Goal: Task Accomplishment & Management: Use online tool/utility

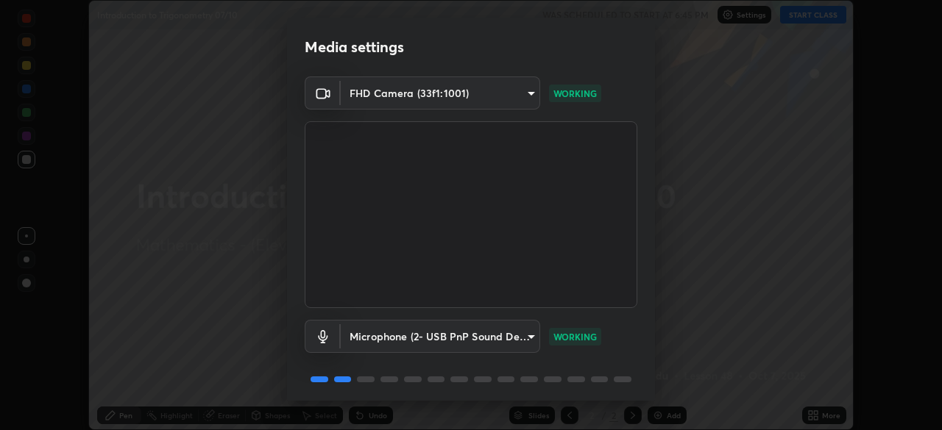
scroll to position [52, 0]
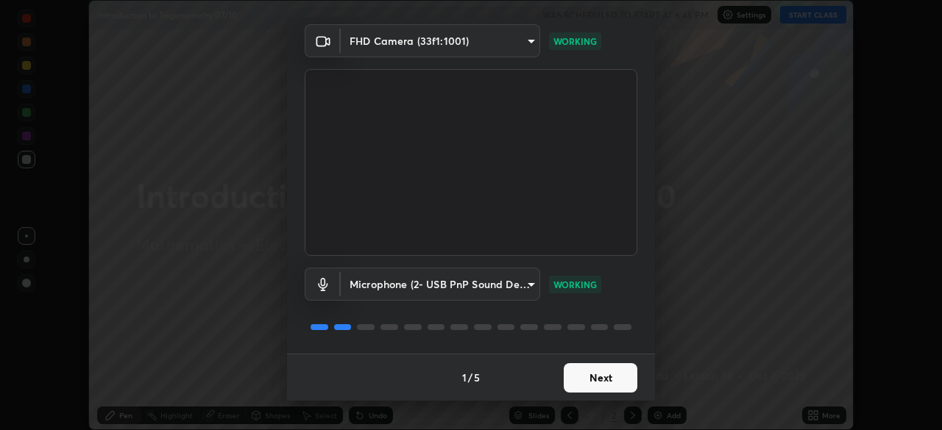
click at [585, 375] on button "Next" at bounding box center [601, 377] width 74 height 29
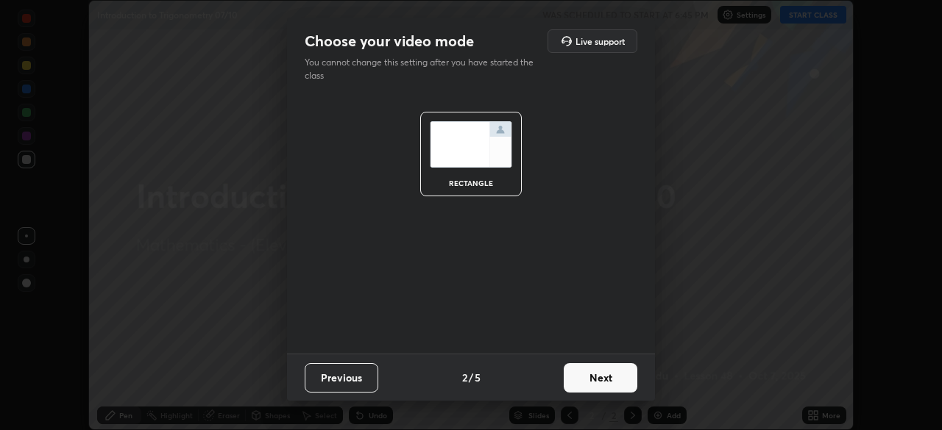
click at [594, 377] on button "Next" at bounding box center [601, 377] width 74 height 29
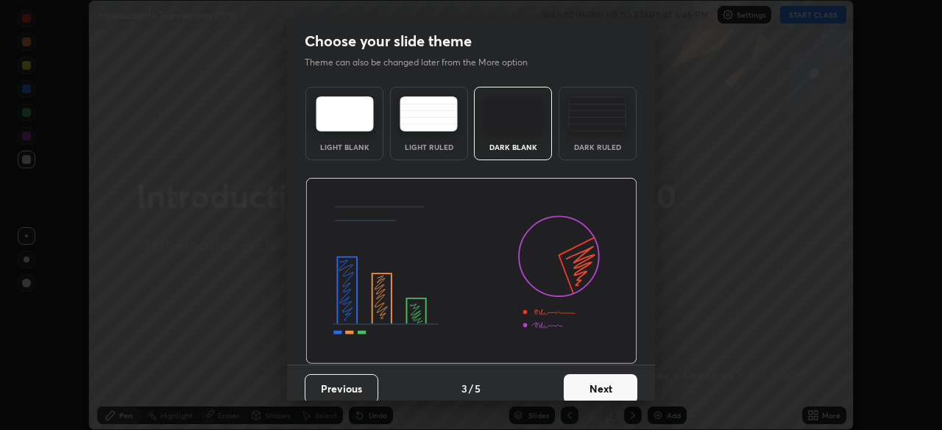
click at [603, 385] on button "Next" at bounding box center [601, 388] width 74 height 29
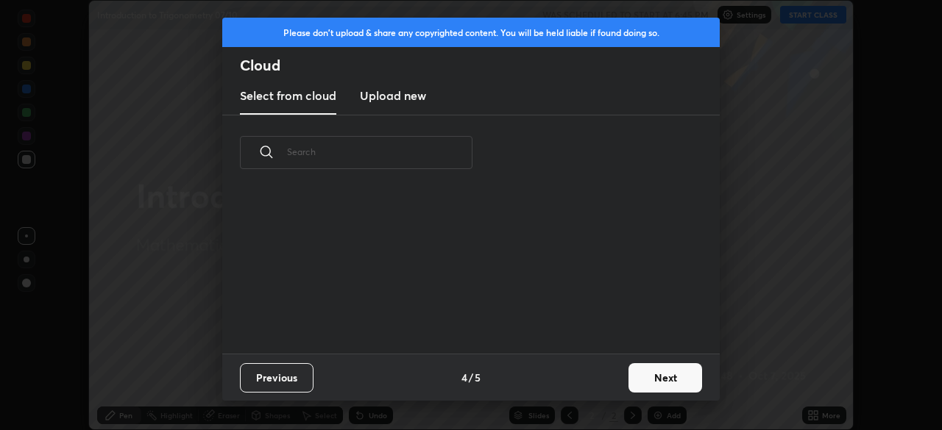
click at [631, 383] on button "Next" at bounding box center [665, 377] width 74 height 29
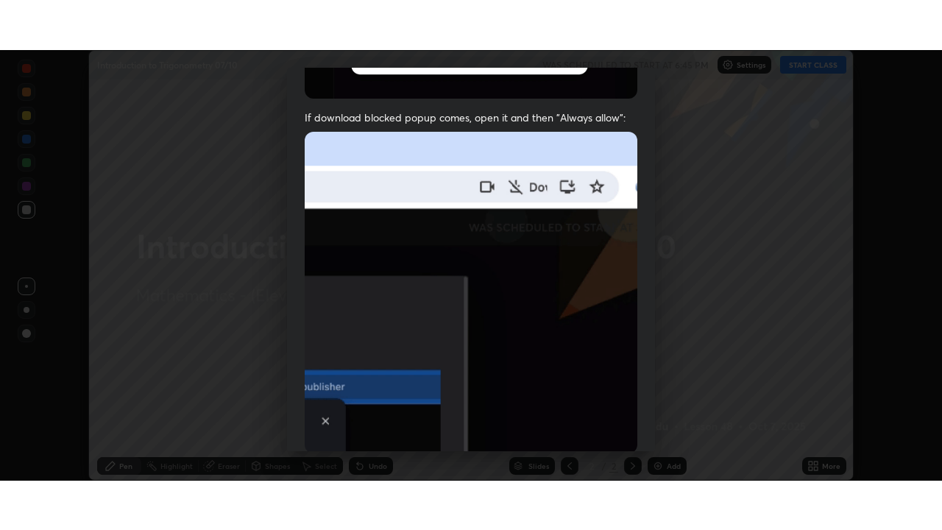
scroll to position [352, 0]
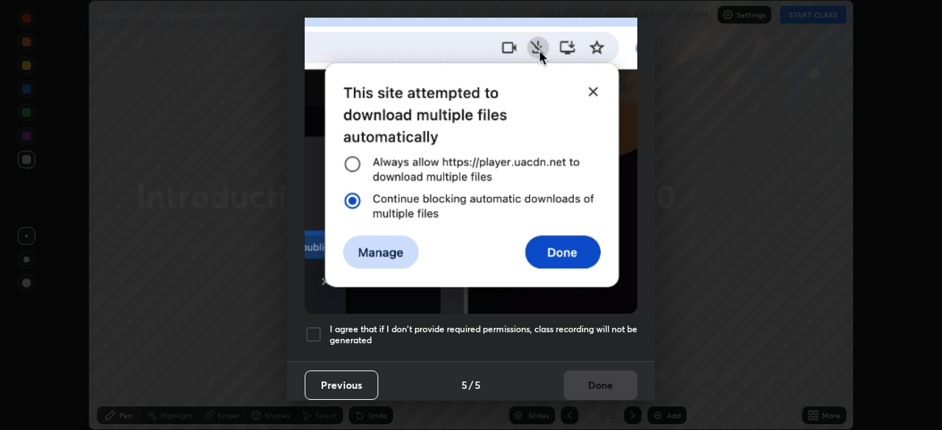
click at [307, 326] on div at bounding box center [314, 335] width 18 height 18
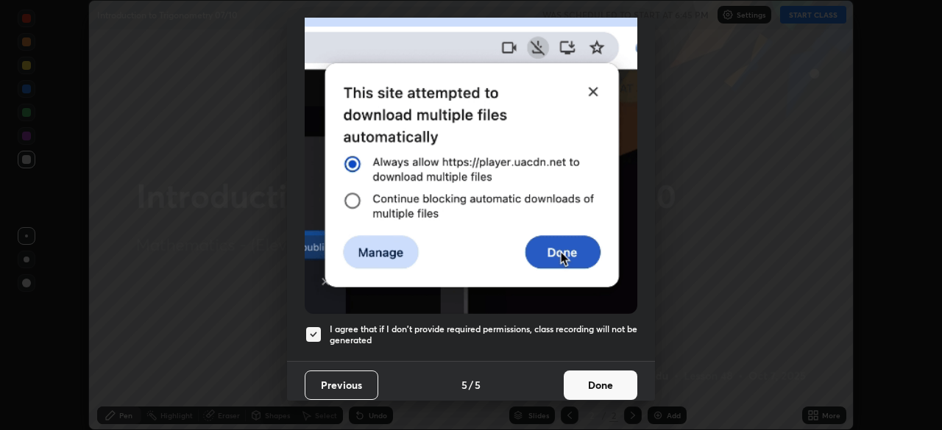
click at [585, 376] on button "Done" at bounding box center [601, 385] width 74 height 29
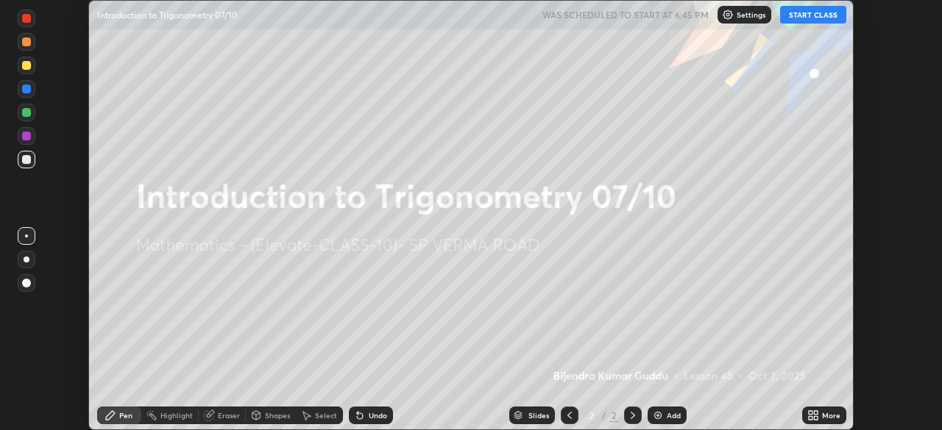
click at [810, 413] on icon at bounding box center [811, 413] width 4 height 4
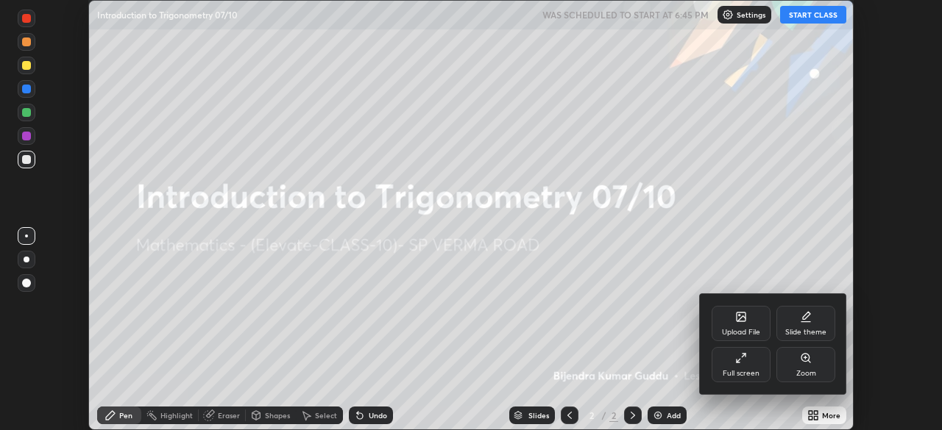
click at [745, 364] on div "Full screen" at bounding box center [740, 364] width 59 height 35
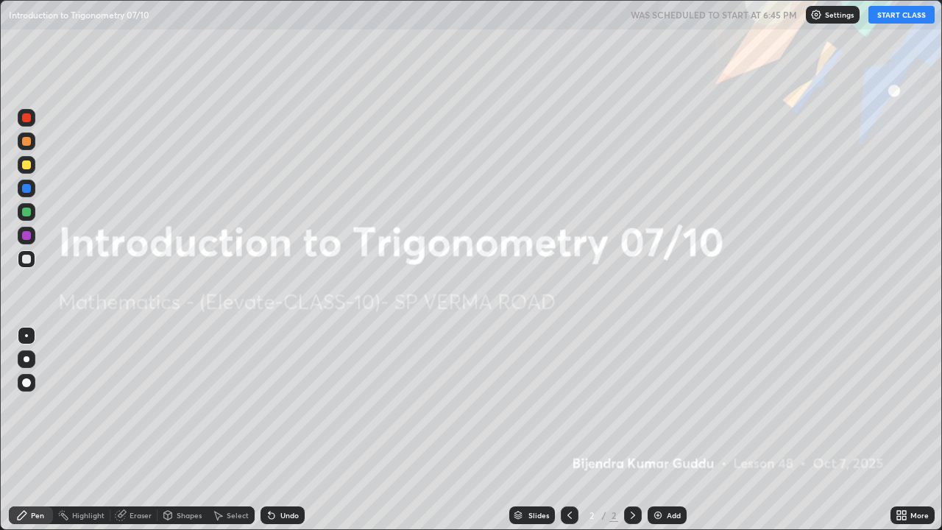
scroll to position [530, 942]
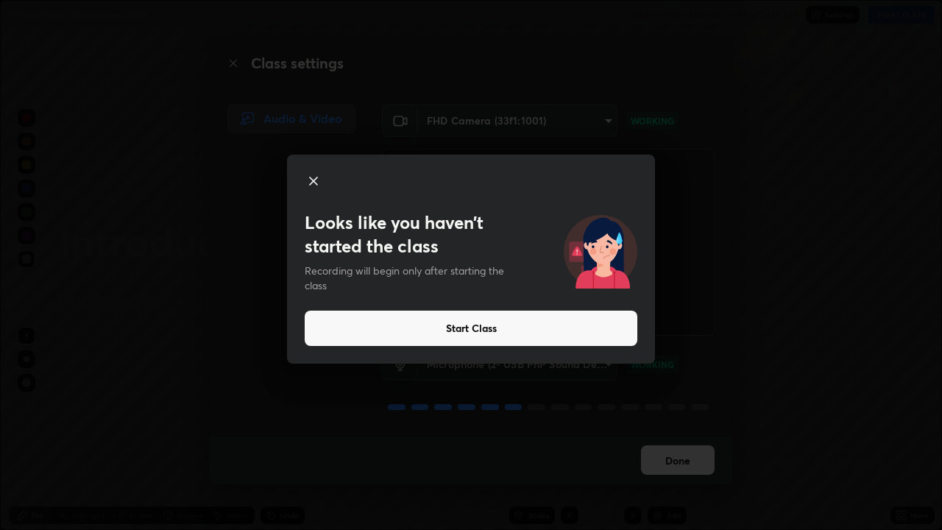
click at [473, 330] on button "Start Class" at bounding box center [471, 327] width 333 height 35
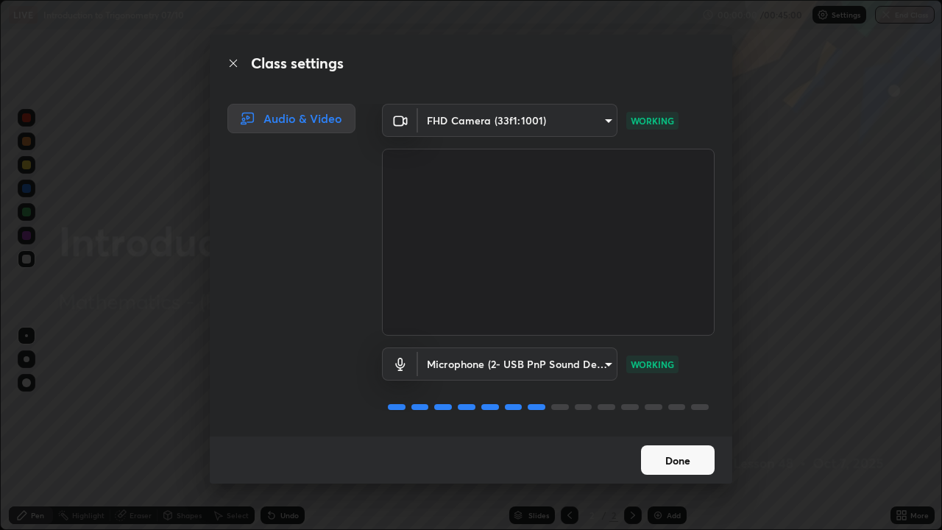
click at [666, 430] on button "Done" at bounding box center [678, 459] width 74 height 29
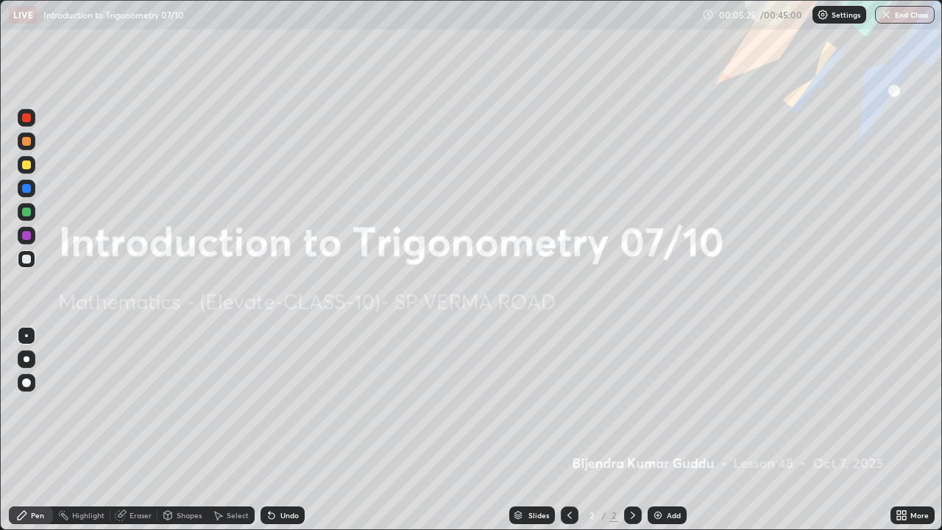
click at [903, 430] on icon at bounding box center [904, 513] width 4 height 4
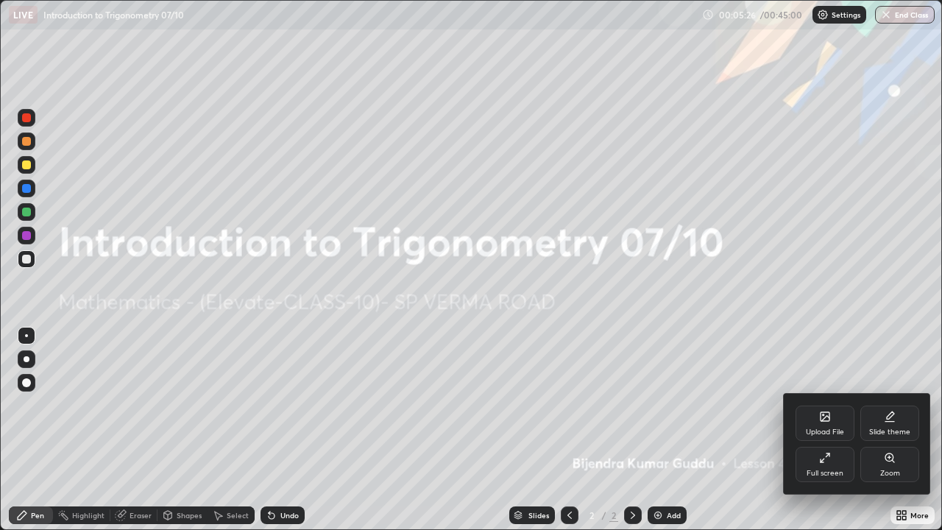
click at [819, 429] on div "Upload File" at bounding box center [825, 431] width 38 height 7
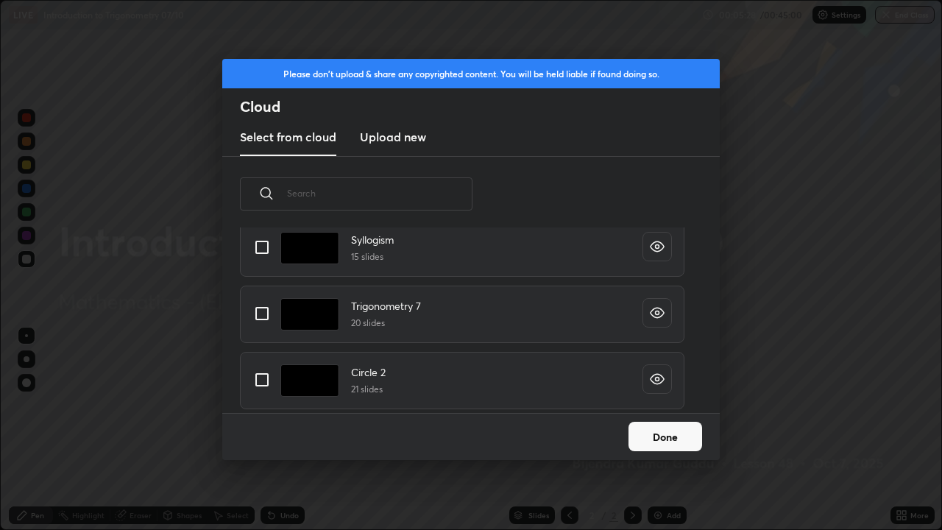
scroll to position [174, 0]
click at [258, 310] on input "grid" at bounding box center [261, 312] width 31 height 31
checkbox input "true"
click at [652, 430] on button "Done" at bounding box center [665, 436] width 74 height 29
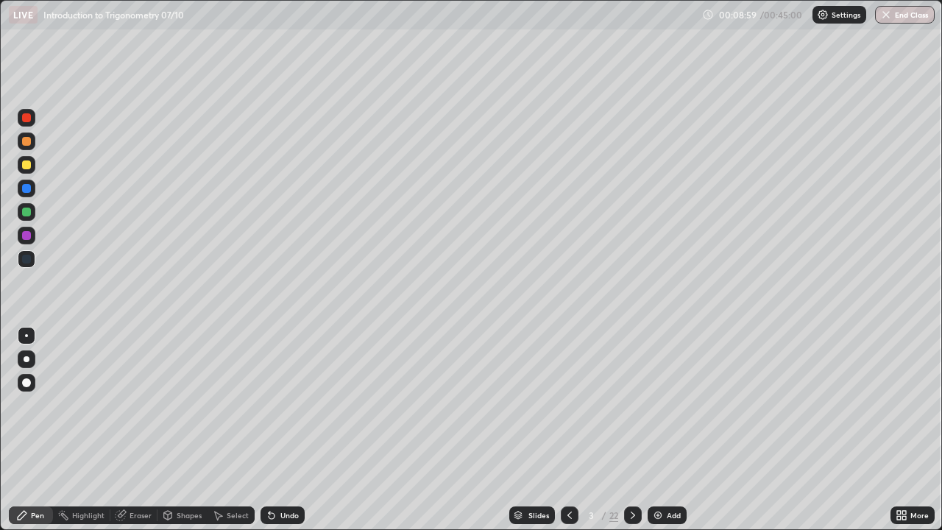
click at [631, 430] on icon at bounding box center [633, 515] width 12 height 12
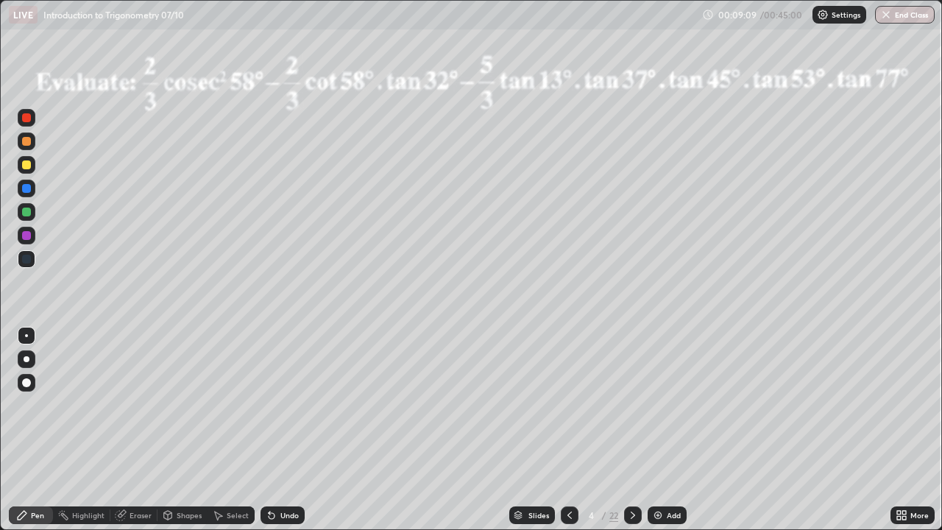
click at [632, 430] on icon at bounding box center [633, 515] width 12 height 12
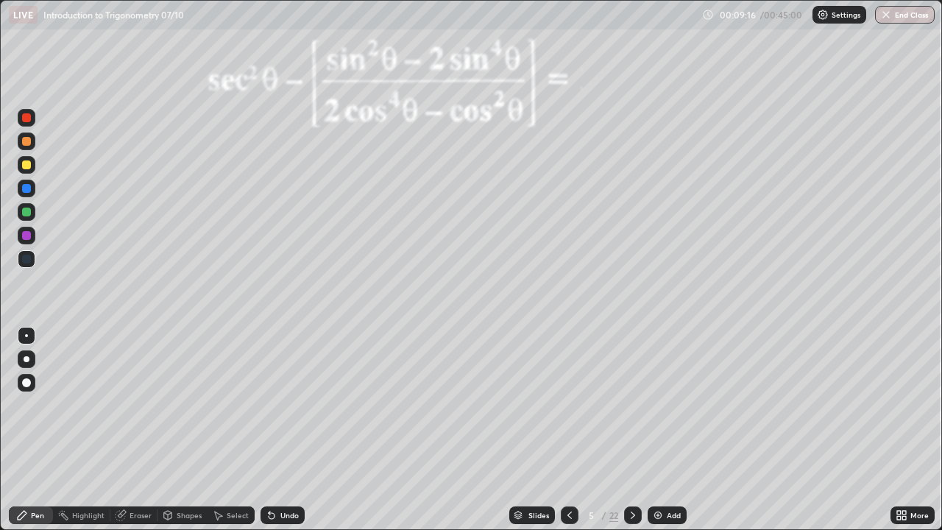
click at [640, 430] on div at bounding box center [633, 515] width 18 height 18
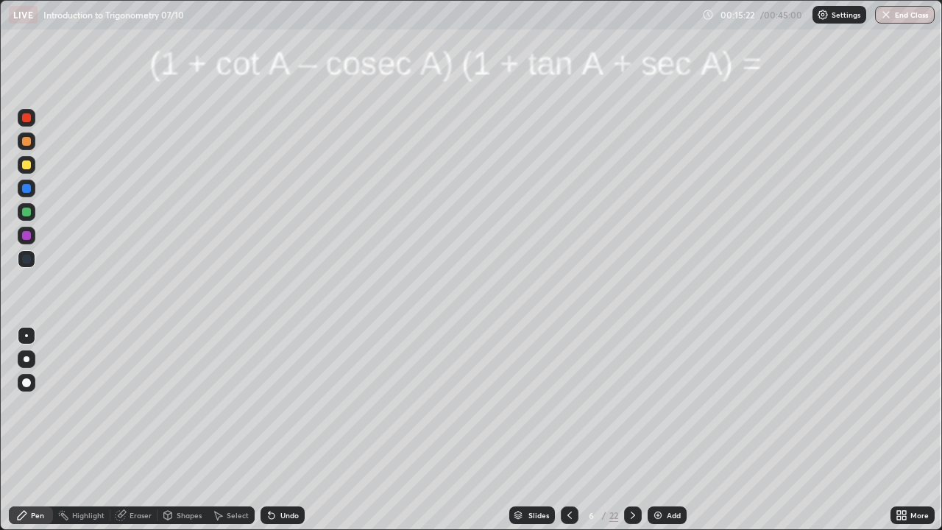
click at [31, 171] on div at bounding box center [27, 165] width 18 height 18
click at [28, 217] on div at bounding box center [27, 212] width 18 height 18
click at [35, 121] on div at bounding box center [27, 118] width 18 height 18
click at [634, 430] on div at bounding box center [633, 515] width 18 height 18
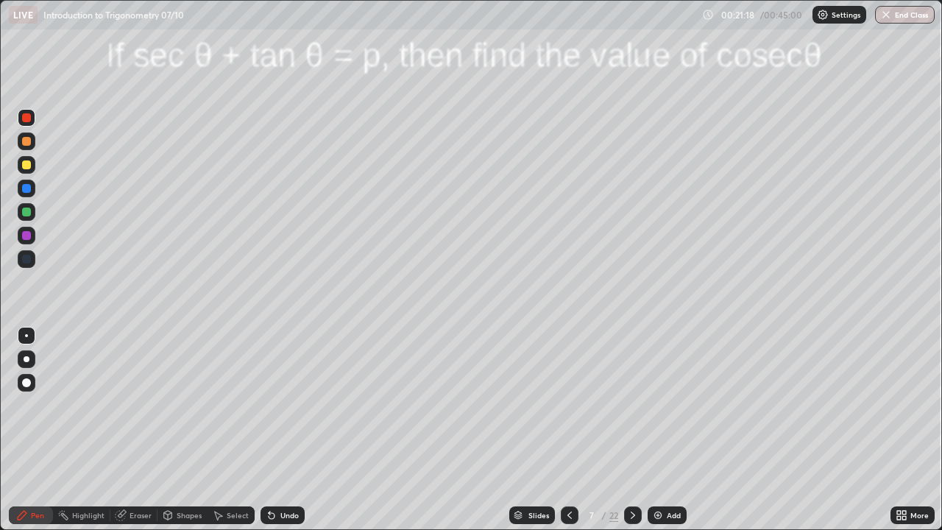
click at [27, 168] on div at bounding box center [26, 164] width 9 height 9
click at [26, 143] on div at bounding box center [26, 141] width 9 height 9
click at [280, 430] on div "Undo" at bounding box center [289, 514] width 18 height 7
click at [274, 430] on icon at bounding box center [272, 515] width 12 height 12
click at [278, 430] on div "Undo" at bounding box center [282, 515] width 44 height 18
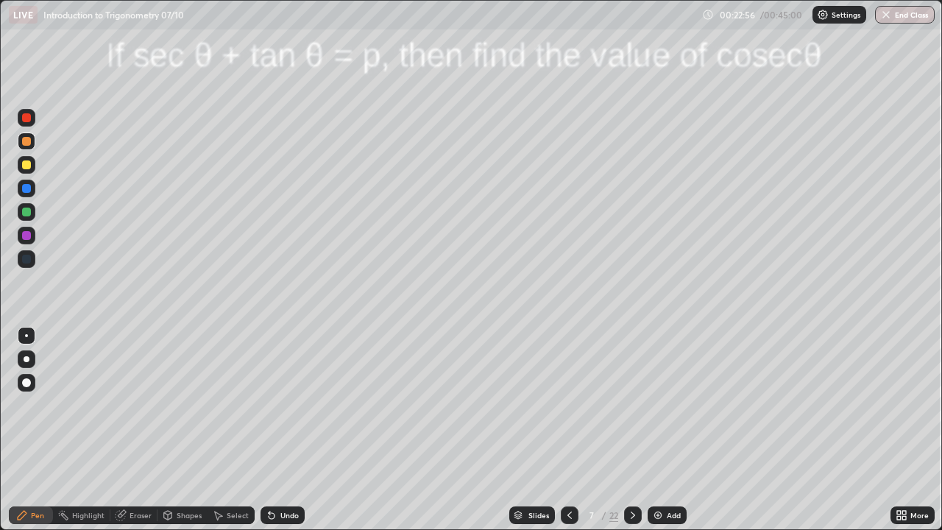
click at [278, 430] on div "Undo" at bounding box center [282, 515] width 44 height 18
click at [279, 430] on div "Undo" at bounding box center [282, 515] width 44 height 18
click at [282, 430] on div "Undo" at bounding box center [282, 515] width 44 height 18
click at [283, 430] on div "Undo" at bounding box center [282, 515] width 44 height 18
click at [24, 163] on div at bounding box center [26, 164] width 9 height 9
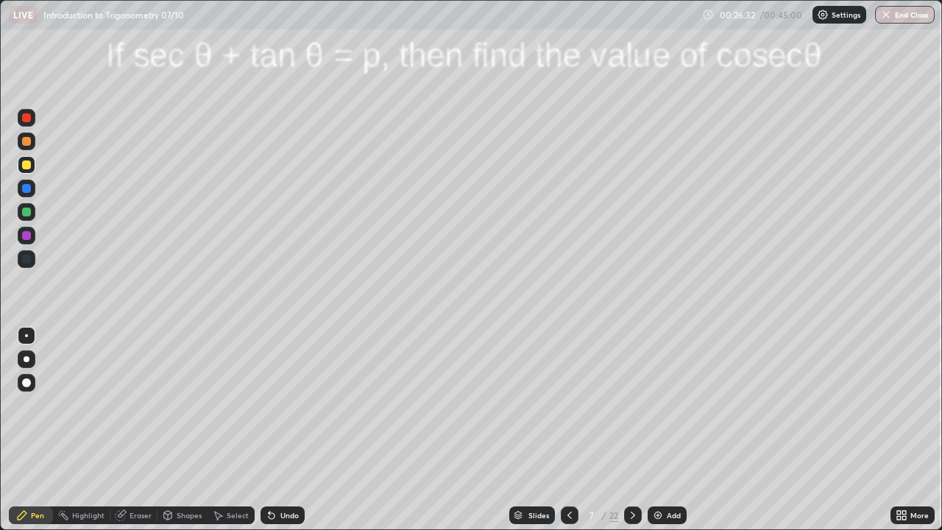
click at [636, 430] on icon at bounding box center [633, 515] width 12 height 12
click at [30, 145] on div at bounding box center [27, 141] width 18 height 18
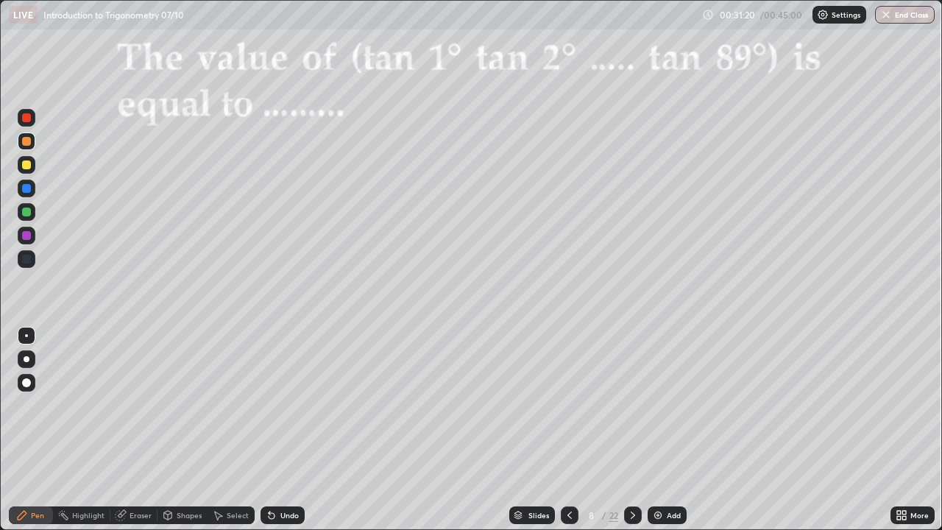
click at [631, 430] on icon at bounding box center [633, 515] width 12 height 12
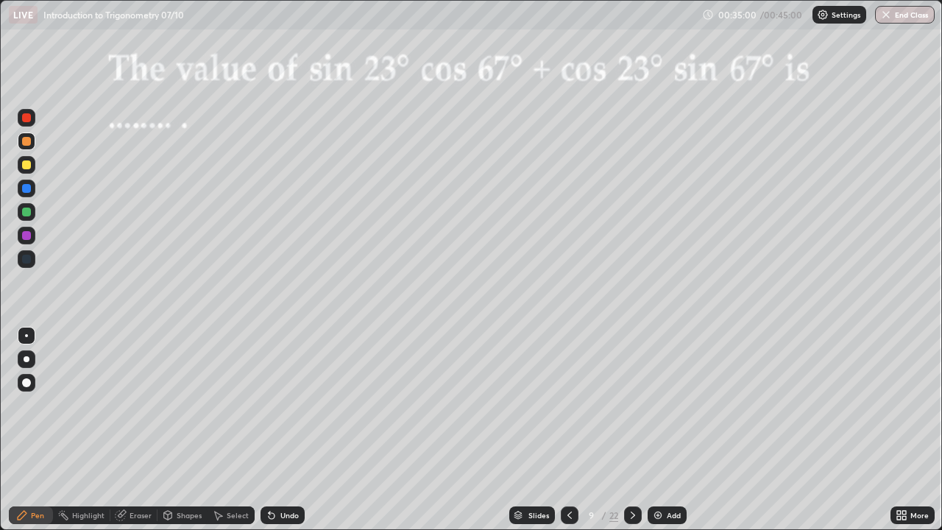
click at [27, 165] on div at bounding box center [26, 164] width 9 height 9
click at [631, 430] on icon at bounding box center [633, 515] width 12 height 12
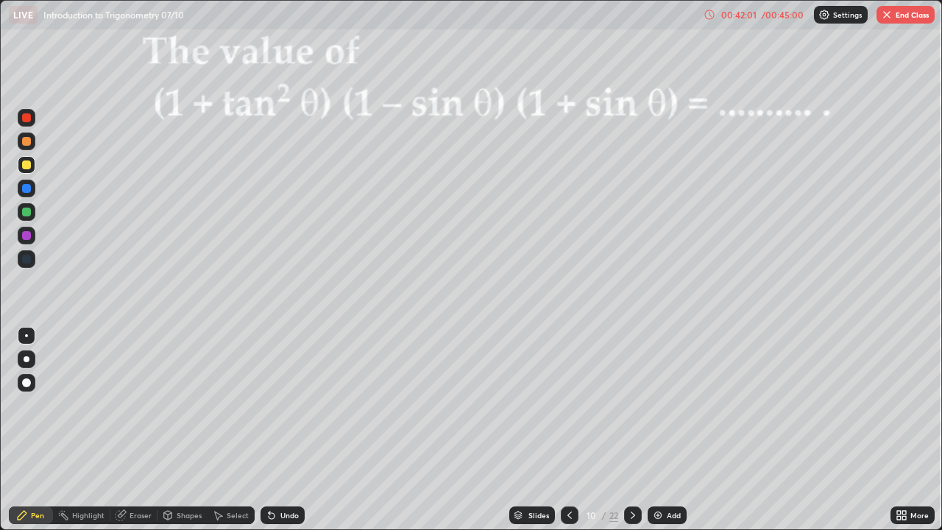
click at [30, 140] on div at bounding box center [26, 141] width 9 height 9
click at [899, 18] on button "End Class" at bounding box center [905, 15] width 58 height 18
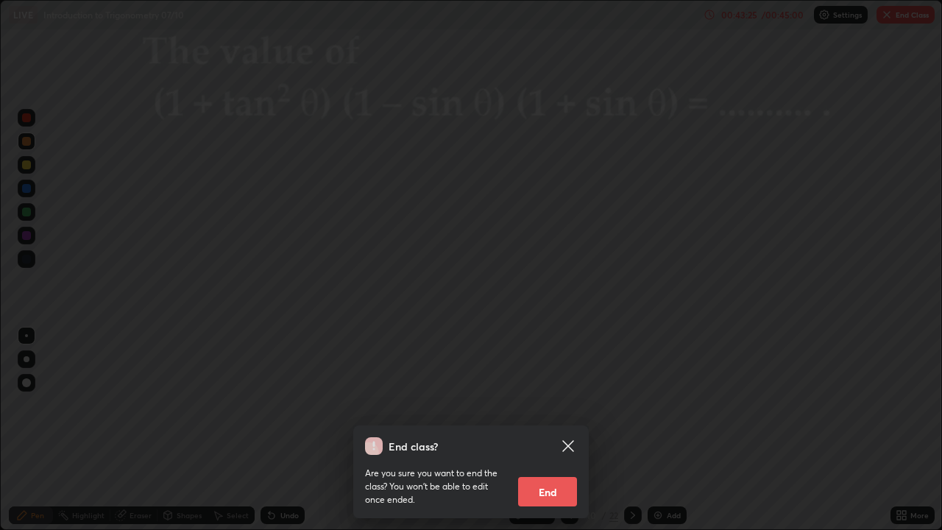
click at [542, 430] on button "End" at bounding box center [547, 491] width 59 height 29
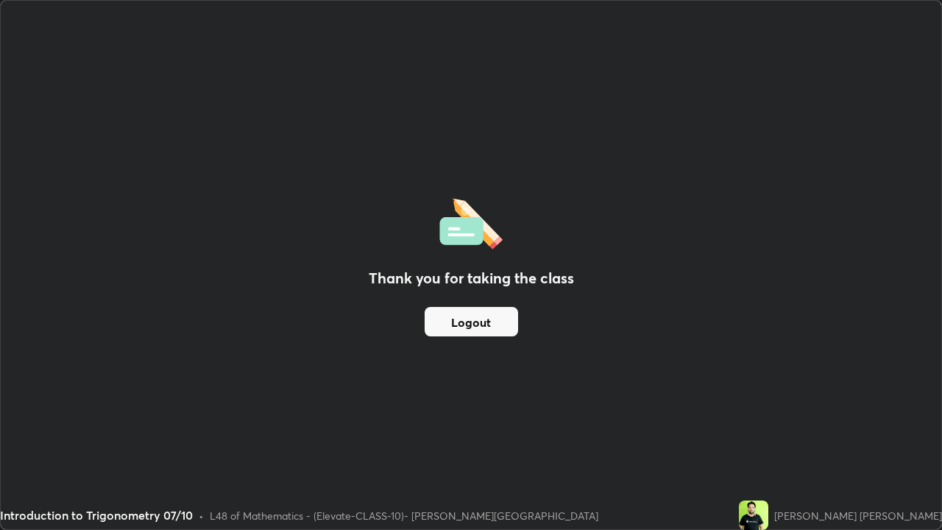
click at [471, 324] on button "Logout" at bounding box center [471, 321] width 93 height 29
